Goal: Check status

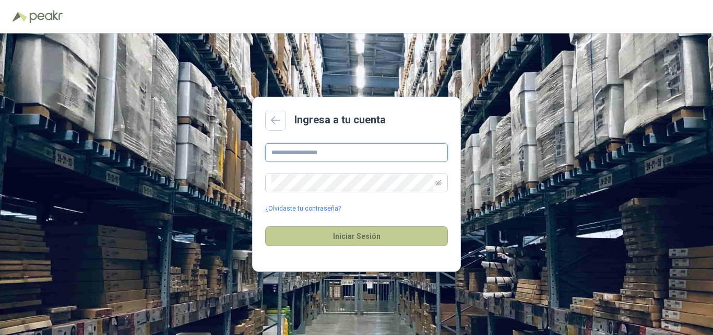
type input "**********"
click at [376, 235] on button "Iniciar Sesión" at bounding box center [356, 236] width 183 height 20
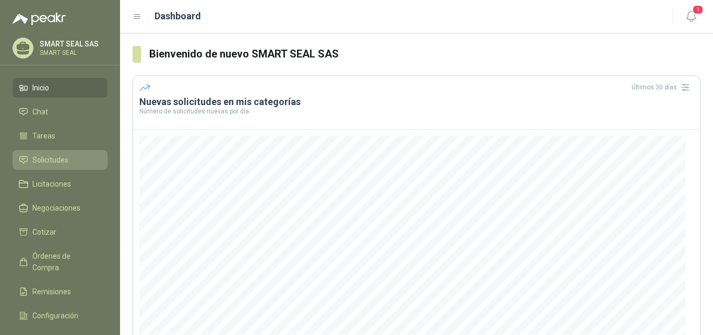
click at [61, 161] on span "Solicitudes" at bounding box center [50, 159] width 36 height 11
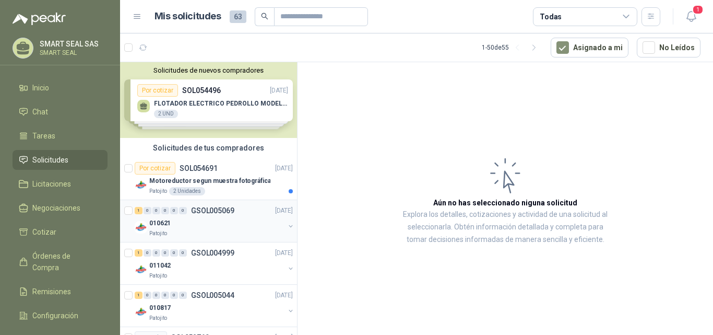
click at [213, 227] on div "010621" at bounding box center [216, 223] width 135 height 13
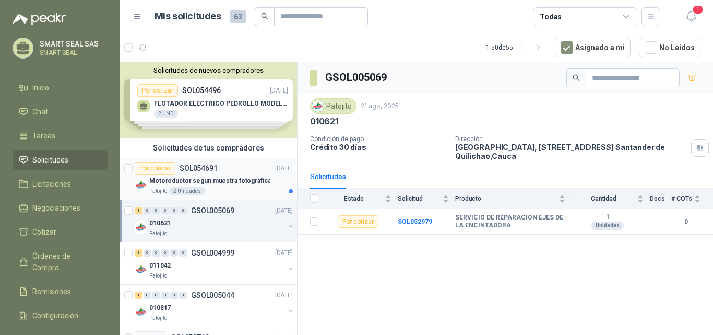
click at [212, 176] on p "Motoreductor segun muestra fotográfica" at bounding box center [209, 181] width 121 height 10
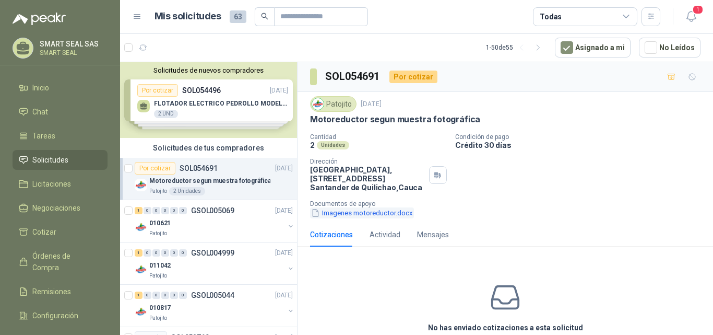
click at [368, 213] on button "Imagenes motoreductor.docx" at bounding box center [362, 212] width 104 height 11
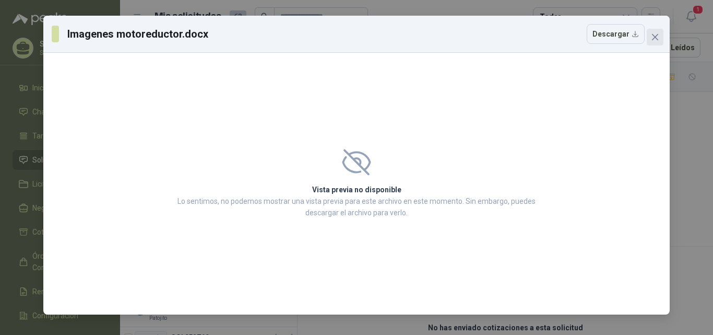
click at [663, 31] on button "Close" at bounding box center [655, 37] width 17 height 17
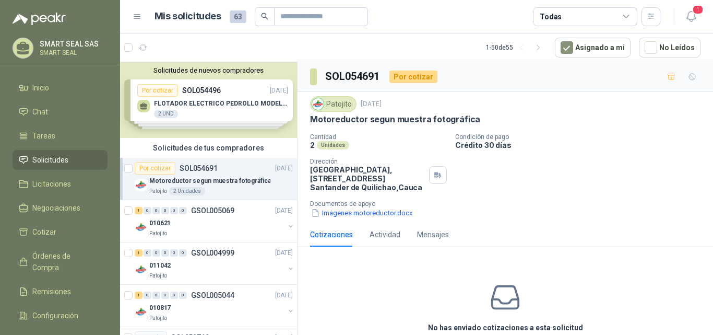
click at [230, 106] on div "Solicitudes de nuevos compradores Por cotizar SOL054496 [DATE] FLOTADOR ELECTRI…" at bounding box center [208, 100] width 177 height 76
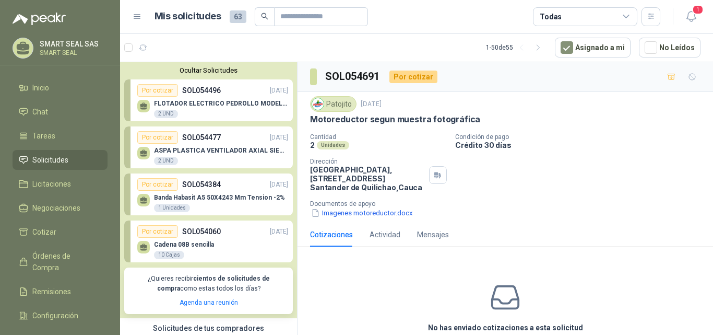
click at [187, 68] on button "Ocultar Solicitudes" at bounding box center [208, 70] width 169 height 8
